Goal: Task Accomplishment & Management: Manage account settings

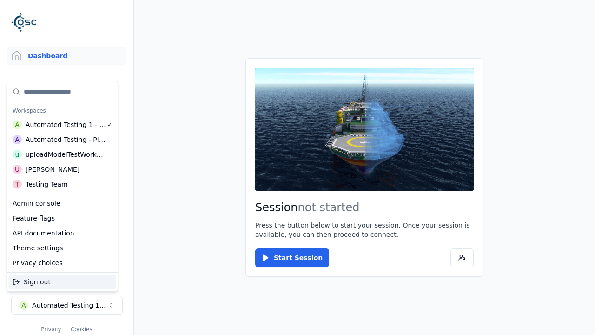
click at [60, 139] on div "Automated Testing - Playwright" at bounding box center [66, 139] width 80 height 9
click at [297, 167] on html "Support Dashboard Assets 3D Models Scenes Datasets Recordings Support Documenta…" at bounding box center [297, 167] width 595 height 335
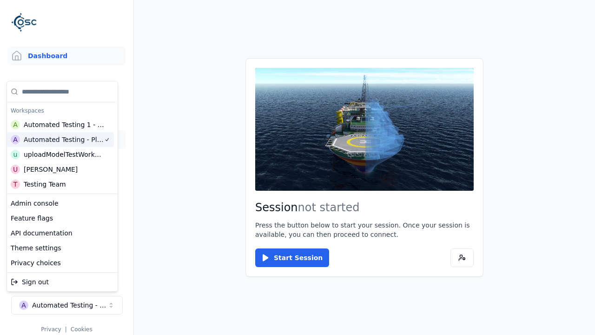
click at [66, 139] on link "Datasets" at bounding box center [66, 139] width 118 height 19
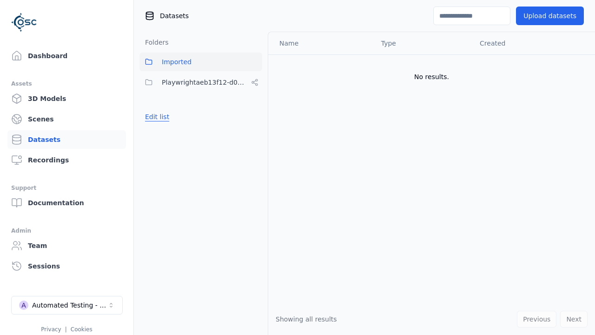
click at [155, 117] on button "Edit list" at bounding box center [156, 116] width 35 height 17
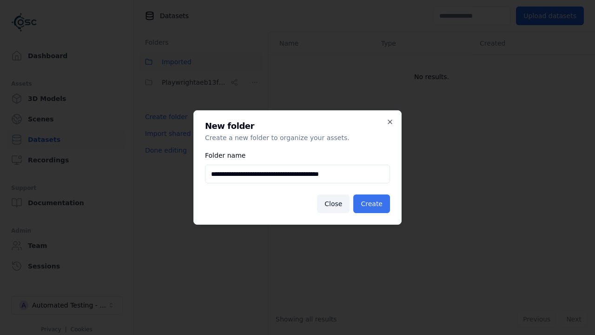
type input "**********"
click at [373, 204] on button "Create" at bounding box center [371, 203] width 37 height 19
click at [164, 158] on button "Done editing" at bounding box center [165, 150] width 53 height 17
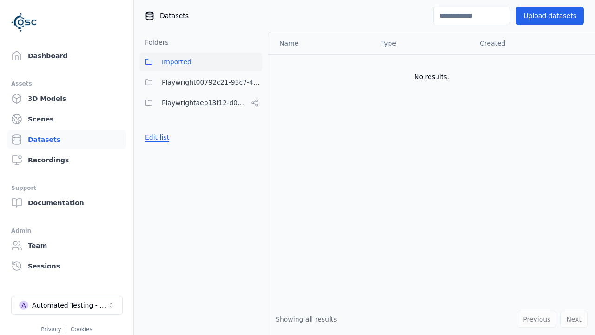
click at [155, 137] on button "Edit list" at bounding box center [156, 137] width 35 height 17
click at [255, 82] on html "Support Dashboard Assets 3D Models Scenes Datasets Recordings Support Documenta…" at bounding box center [297, 167] width 595 height 335
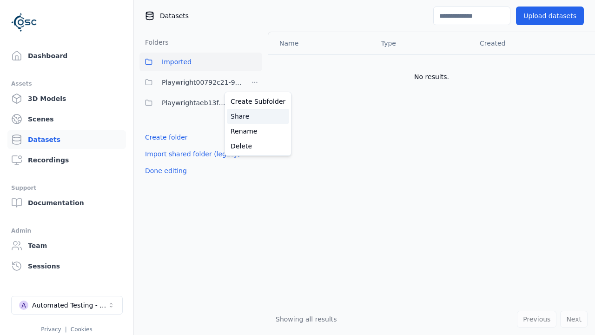
click at [254, 116] on div "Share" at bounding box center [258, 116] width 62 height 15
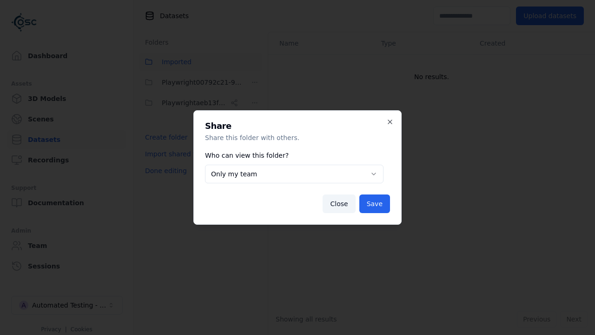
click at [294, 174] on body "**********" at bounding box center [297, 167] width 595 height 335
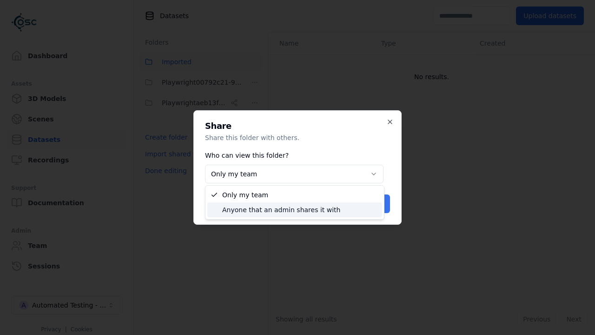
select select "****"
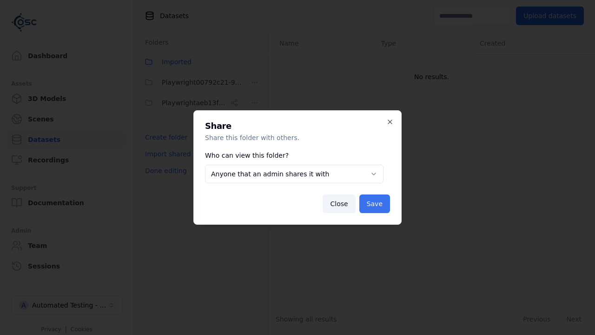
click at [375, 204] on button "Save" at bounding box center [374, 203] width 31 height 19
click at [164, 171] on button "Done editing" at bounding box center [165, 170] width 53 height 17
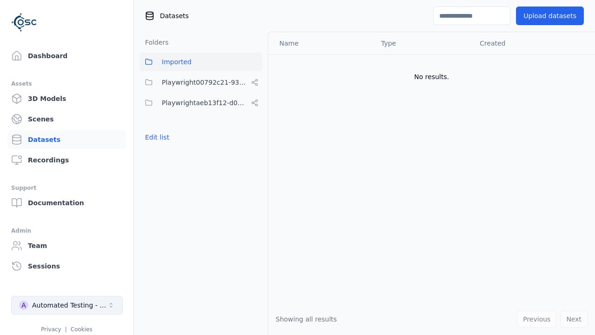
click at [67, 305] on div "Automated Testing - Playwright" at bounding box center [69, 304] width 75 height 9
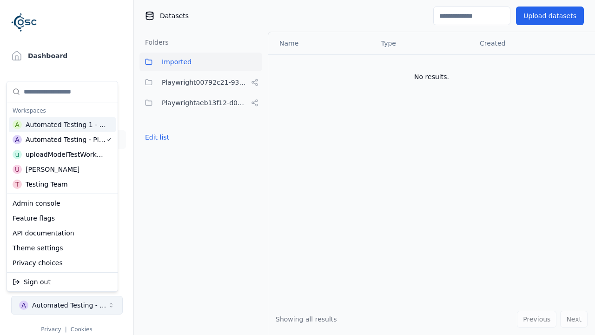
click at [62, 124] on div "Automated Testing 1 - Playwright" at bounding box center [66, 124] width 81 height 9
click at [297, 167] on html "Support Dashboard Assets 3D Models Scenes Datasets Recordings Support Documenta…" at bounding box center [297, 167] width 595 height 335
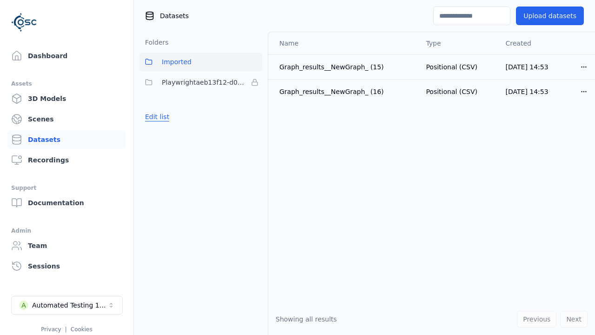
click at [155, 117] on button "Edit list" at bounding box center [156, 116] width 35 height 17
click at [186, 133] on link "Import shared folder (legacy)" at bounding box center [192, 133] width 95 height 9
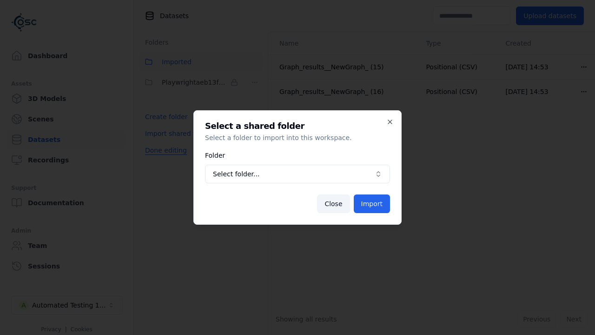
click at [297, 174] on span "Select folder..." at bounding box center [292, 173] width 158 height 9
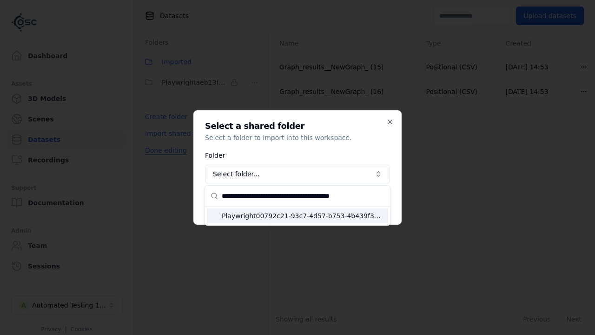
click at [303, 215] on span "Playwright00792c21-93c7-4d57-b753-4b439f3b4ac1" at bounding box center [303, 215] width 163 height 9
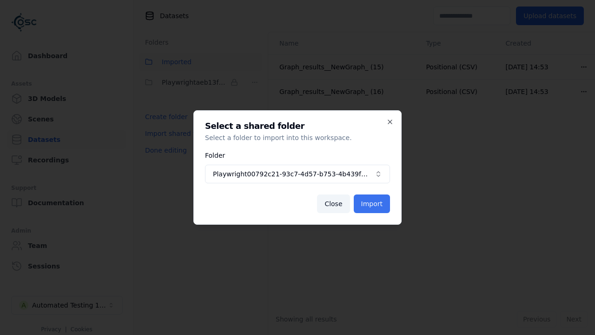
click at [373, 204] on button "Import" at bounding box center [372, 203] width 36 height 19
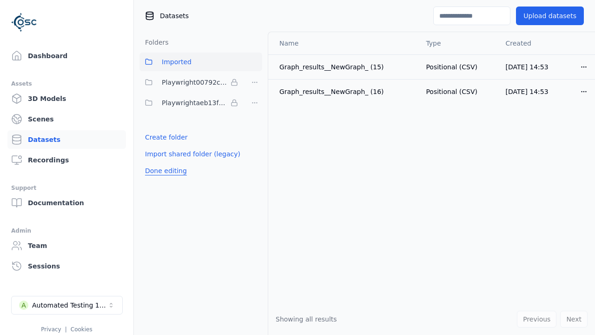
click at [164, 171] on button "Done editing" at bounding box center [165, 170] width 53 height 17
click at [155, 162] on button "Done editing" at bounding box center [165, 170] width 53 height 17
click at [255, 82] on html "Support Dashboard Assets 3D Models Scenes Datasets Recordings Support Documenta…" at bounding box center [297, 167] width 595 height 335
click at [297, 167] on html "Support Dashboard Assets 3D Models Scenes Datasets Recordings Support Documenta…" at bounding box center [297, 167] width 595 height 335
click at [164, 171] on button "Done editing" at bounding box center [165, 170] width 53 height 17
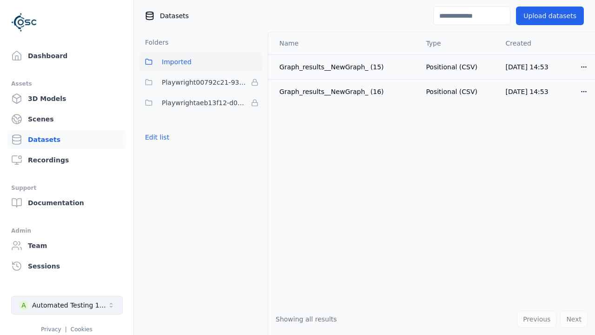
click at [67, 305] on div "Automated Testing 1 - Playwright" at bounding box center [69, 304] width 75 height 9
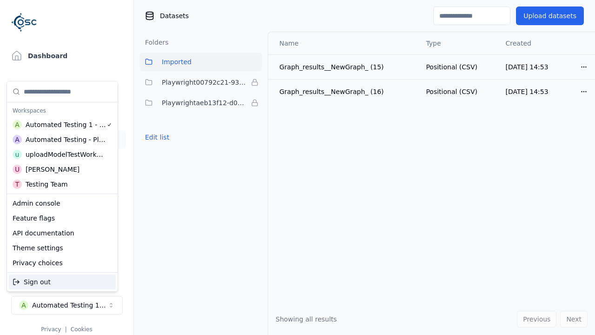
click at [60, 139] on div "Automated Testing - Playwright" at bounding box center [66, 139] width 80 height 9
click at [297, 167] on html "Support Dashboard Assets 3D Models Scenes Datasets Recordings Support Documenta…" at bounding box center [297, 167] width 595 height 335
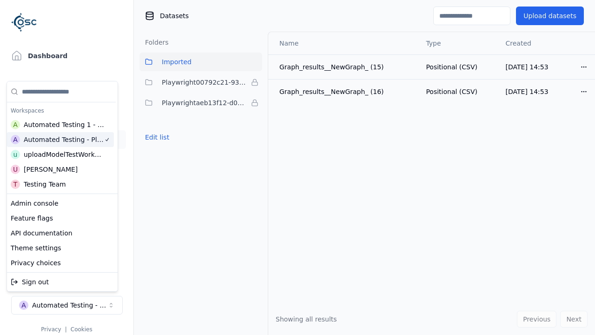
scroll to position [0, 2]
click at [155, 137] on button "Edit list" at bounding box center [156, 137] width 35 height 17
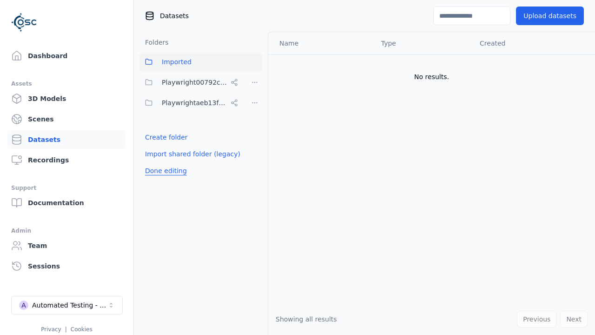
click at [255, 82] on html "Support Dashboard Assets 3D Models Scenes Datasets Recordings Support Documenta…" at bounding box center [297, 167] width 595 height 335
click at [254, 131] on div "Rename" at bounding box center [258, 131] width 62 height 15
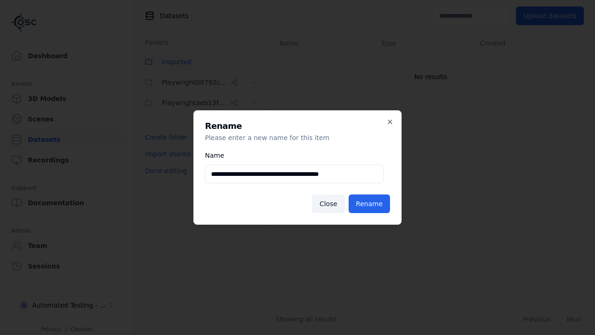
click at [294, 174] on input "**********" at bounding box center [294, 173] width 178 height 19
type input "**********"
click at [371, 204] on button "Rename" at bounding box center [369, 203] width 41 height 19
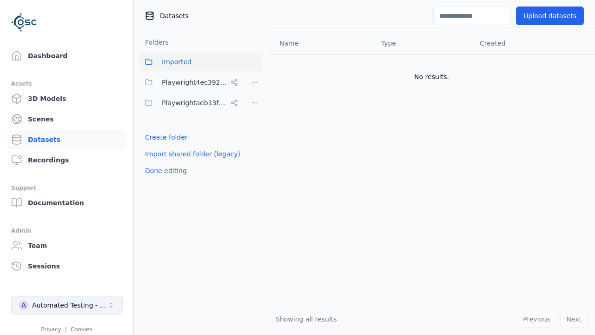
click at [164, 171] on button "Done editing" at bounding box center [165, 170] width 53 height 17
click at [67, 305] on div "Automated Testing - Playwright" at bounding box center [69, 304] width 75 height 9
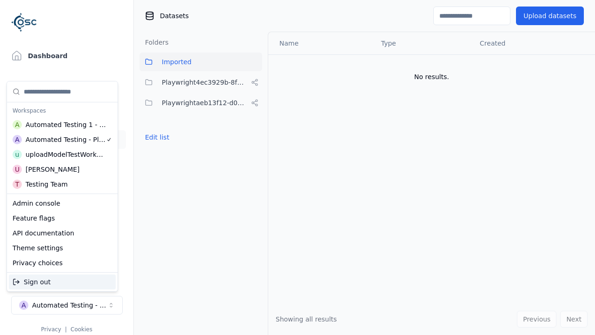
click at [60, 124] on div "Automated Testing 1 - Playwright" at bounding box center [66, 124] width 81 height 9
click at [297, 167] on html "Support Dashboard Assets 3D Models Scenes Datasets Recordings Support Documenta…" at bounding box center [297, 167] width 595 height 335
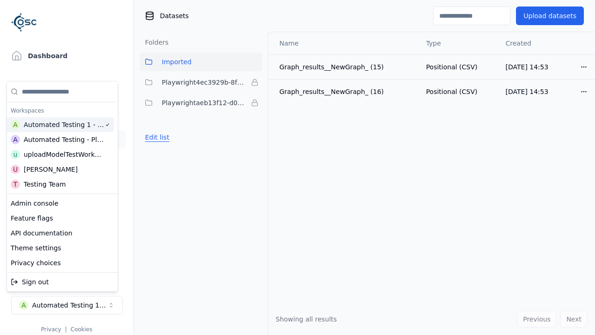
click at [155, 137] on button "Edit list" at bounding box center [156, 137] width 35 height 17
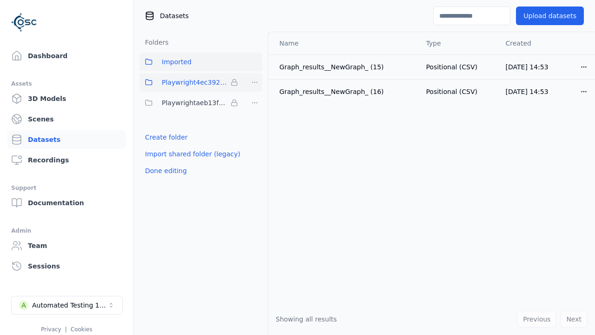
click at [255, 82] on html "Support Dashboard Assets 3D Models Scenes Datasets Recordings Support Documenta…" at bounding box center [297, 167] width 595 height 335
click at [255, 101] on div "Remove" at bounding box center [254, 101] width 55 height 15
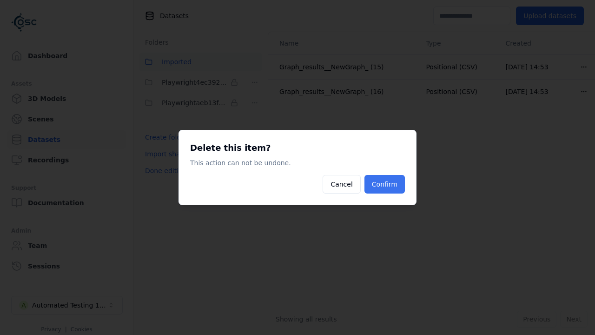
click at [386, 184] on button "Confirm" at bounding box center [384, 184] width 40 height 19
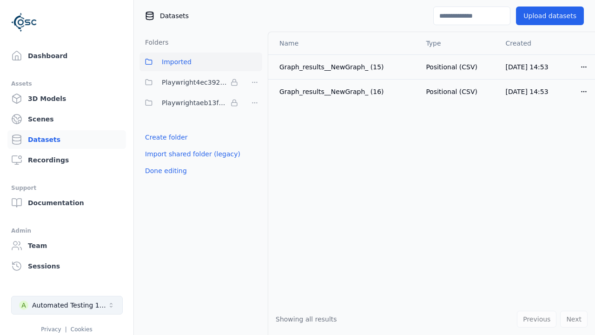
click at [164, 162] on button "Done editing" at bounding box center [165, 170] width 53 height 17
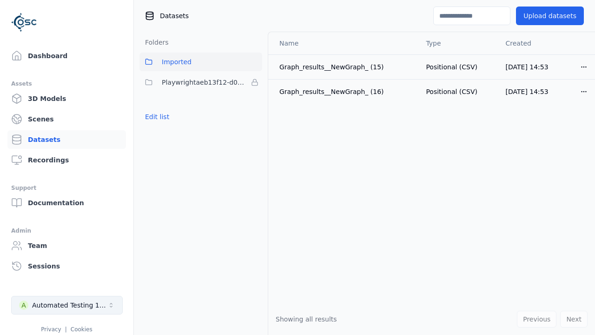
click at [67, 305] on div "Automated Testing 1 - Playwright" at bounding box center [69, 304] width 75 height 9
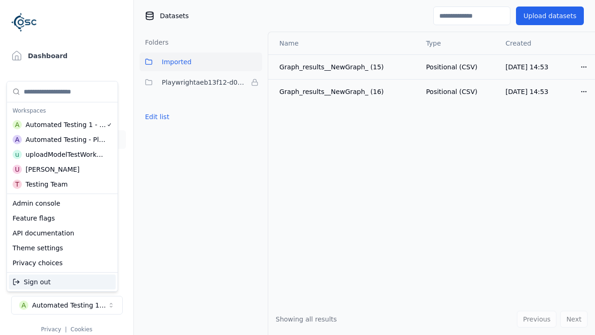
click at [60, 139] on div "Automated Testing - Playwright" at bounding box center [66, 139] width 80 height 9
click at [297, 167] on html "Support Dashboard Assets 3D Models Scenes Datasets Recordings Support Documenta…" at bounding box center [297, 167] width 595 height 335
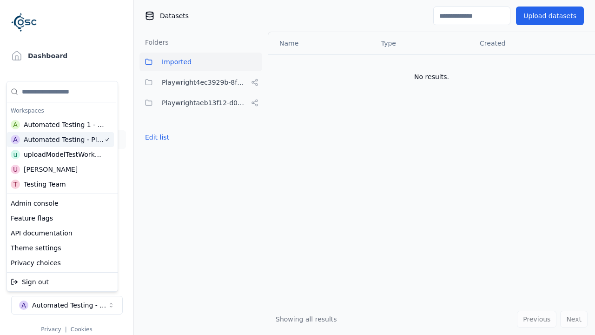
scroll to position [0, 2]
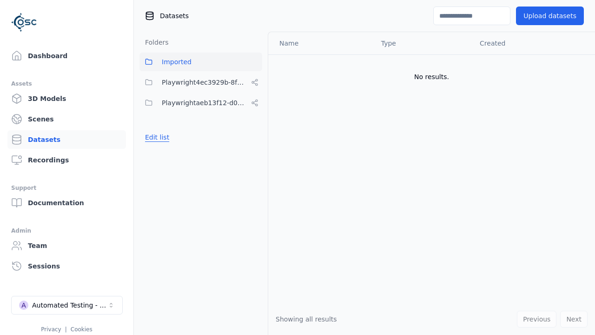
click at [155, 137] on button "Edit list" at bounding box center [156, 137] width 35 height 17
click at [255, 82] on html "Support Dashboard Assets 3D Models Scenes Datasets Recordings Support Documenta…" at bounding box center [297, 167] width 595 height 335
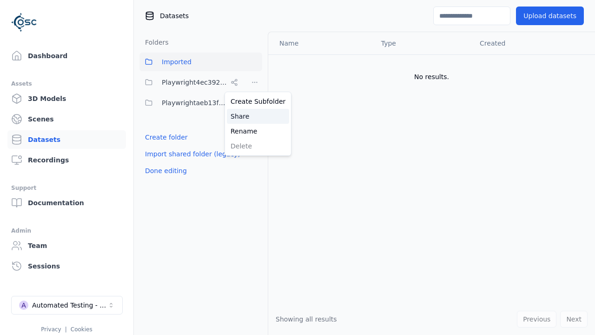
click at [254, 116] on div "Share" at bounding box center [258, 116] width 62 height 15
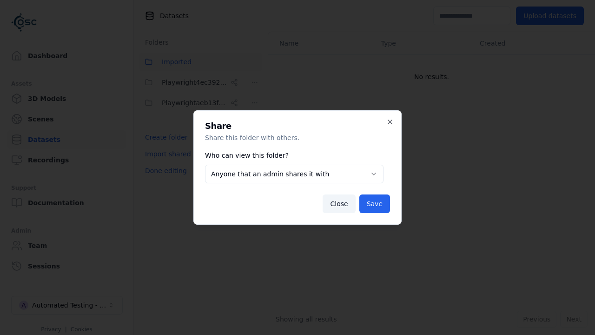
click at [294, 174] on body "**********" at bounding box center [297, 167] width 595 height 335
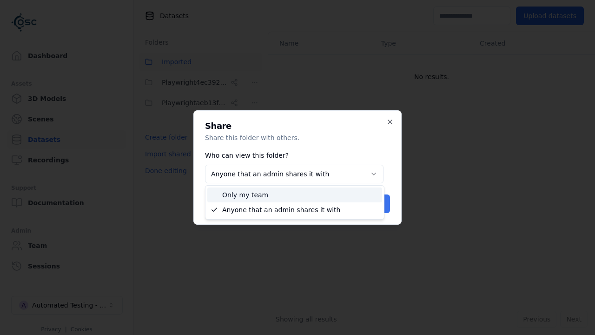
select select "*****"
click at [375, 204] on button "Save" at bounding box center [374, 203] width 31 height 19
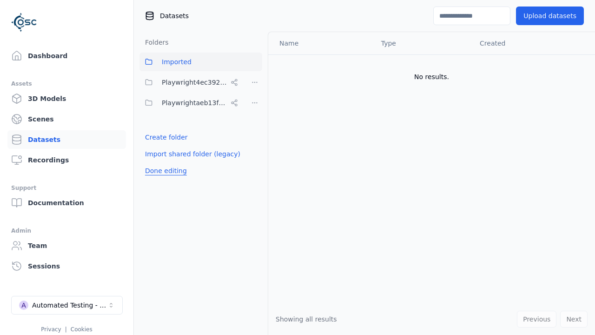
click at [164, 171] on button "Done editing" at bounding box center [165, 170] width 53 height 17
click at [155, 162] on button "Done editing" at bounding box center [165, 170] width 53 height 17
click at [255, 82] on html "Support Dashboard Assets 3D Models Scenes Datasets Recordings Support Documenta…" at bounding box center [297, 167] width 595 height 335
click at [254, 145] on div "Delete" at bounding box center [258, 145] width 62 height 15
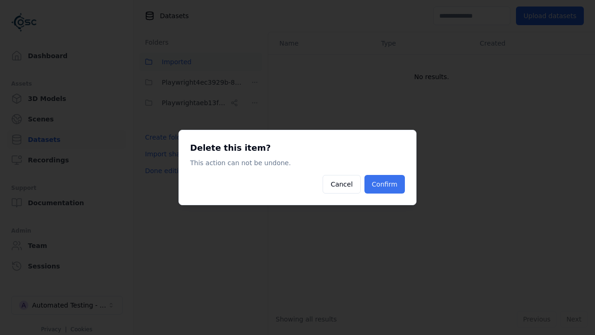
click at [386, 184] on button "Confirm" at bounding box center [384, 184] width 40 height 19
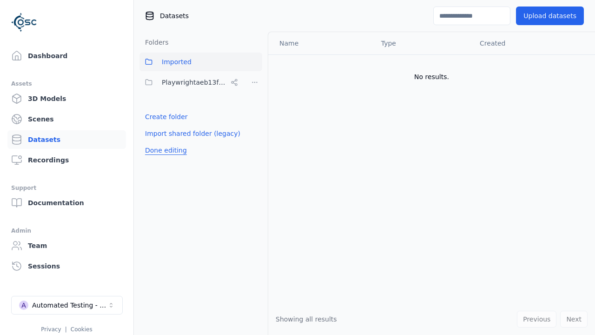
click at [164, 150] on button "Done editing" at bounding box center [165, 150] width 53 height 17
